Goal: Task Accomplishment & Management: Manage account settings

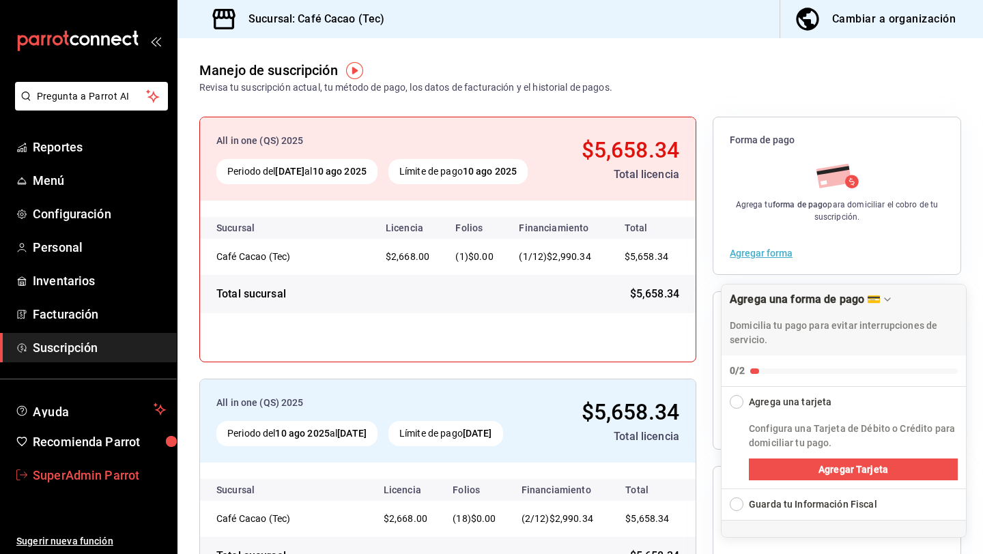
click at [94, 474] on span "SuperAdmin Parrot" at bounding box center [99, 475] width 133 height 18
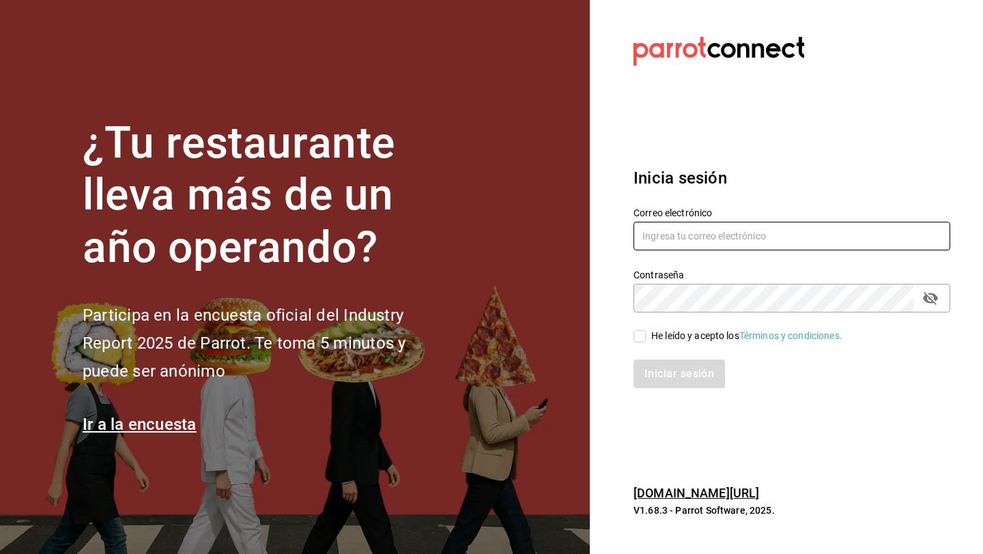
click at [743, 238] on input "text" at bounding box center [792, 236] width 317 height 29
type input "[EMAIL_ADDRESS][DOMAIN_NAME]"
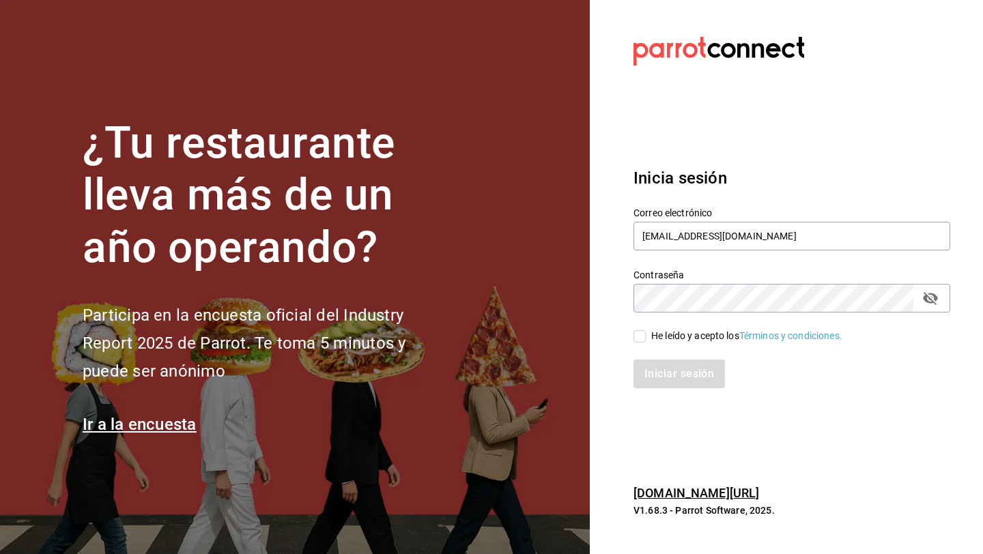
click at [639, 335] on input "He leído y acepto los Términos y condiciones." at bounding box center [640, 336] width 12 height 12
checkbox input "true"
click at [656, 371] on button "Iniciar sesión" at bounding box center [680, 374] width 93 height 29
